Goal: Transaction & Acquisition: Subscribe to service/newsletter

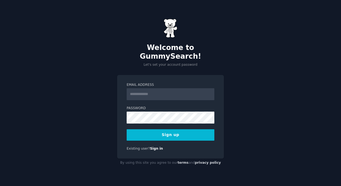
click at [156, 91] on input "Email Address" at bounding box center [171, 94] width 88 height 12
type input "**********"
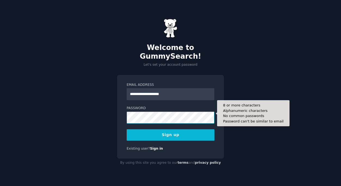
click at [170, 131] on button "Sign up" at bounding box center [171, 135] width 88 height 11
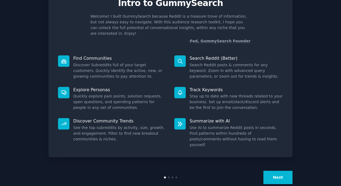
click at [272, 171] on button "Next" at bounding box center [277, 177] width 29 height 13
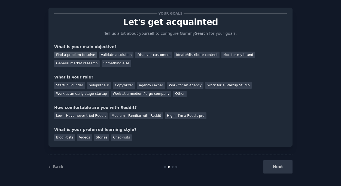
click at [80, 55] on div "Find a problem to solve" at bounding box center [75, 55] width 43 height 7
click at [118, 56] on div "Validate a solution" at bounding box center [116, 55] width 35 height 7
click at [82, 55] on div "Find a problem to solve" at bounding box center [75, 55] width 43 height 7
click at [84, 64] on div "General market research" at bounding box center [76, 63] width 45 height 7
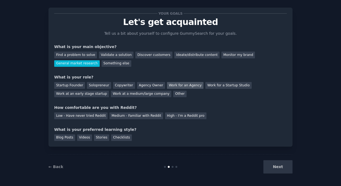
click at [188, 87] on div "Work for an Agency" at bounding box center [185, 85] width 36 height 7
click at [139, 118] on div "Medium - Familiar with Reddit" at bounding box center [135, 116] width 53 height 7
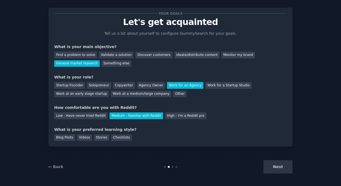
click at [121, 140] on div "Your goals Let's get acquainted Tell us a bit about yourself to configure Gummy…" at bounding box center [170, 77] width 244 height 139
click at [121, 139] on div "Checklists" at bounding box center [121, 138] width 21 height 7
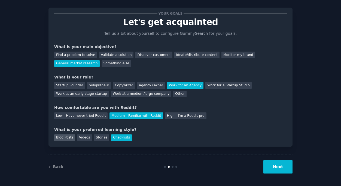
click at [70, 139] on div "Blog Posts" at bounding box center [64, 138] width 21 height 7
click at [277, 169] on button "Next" at bounding box center [277, 167] width 29 height 13
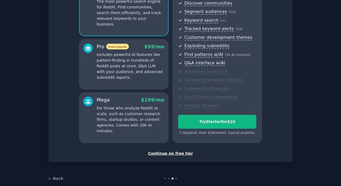
scroll to position [63, 0]
click at [158, 153] on div "Continue on free tier" at bounding box center [170, 154] width 232 height 6
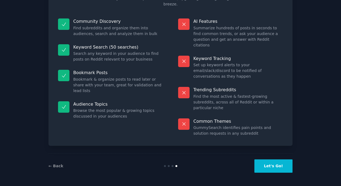
scroll to position [26, 0]
